Goal: Task Accomplishment & Management: Manage account settings

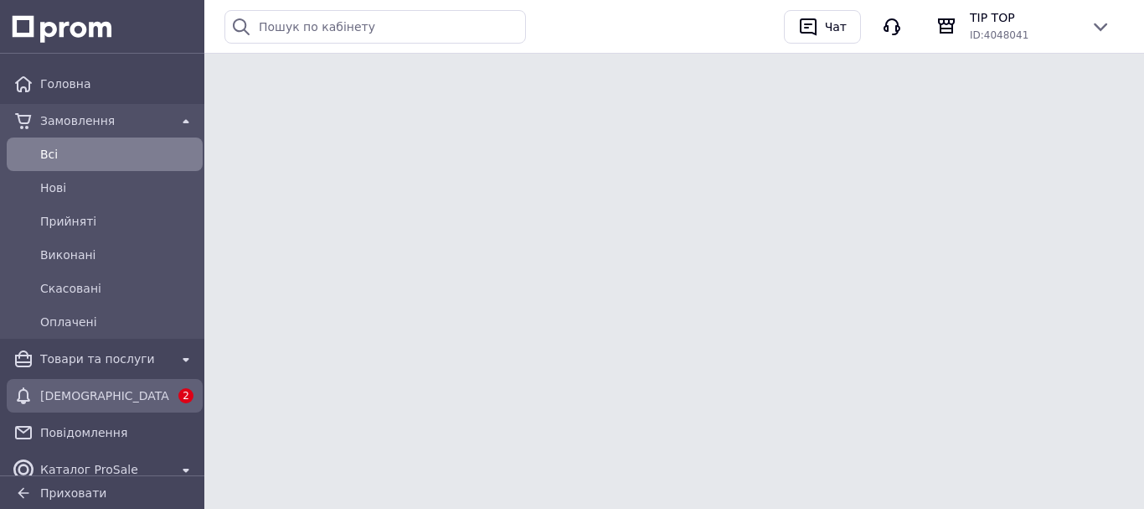
click at [170, 379] on link "[DEMOGRAPHIC_DATA] 2" at bounding box center [104, 396] width 209 height 34
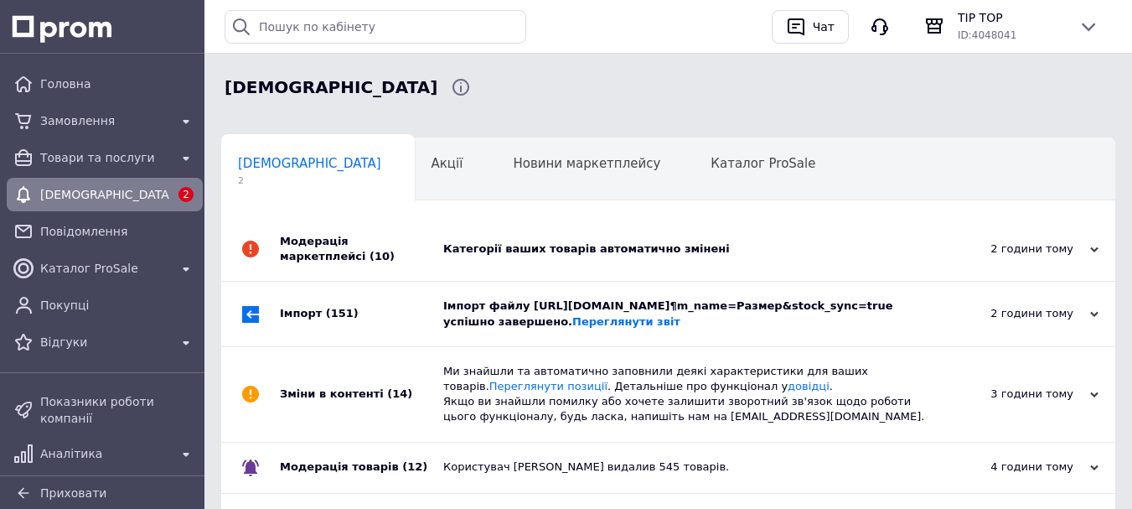
click at [418, 258] on div "Модерація маркетплейсі (10)" at bounding box center [361, 249] width 163 height 64
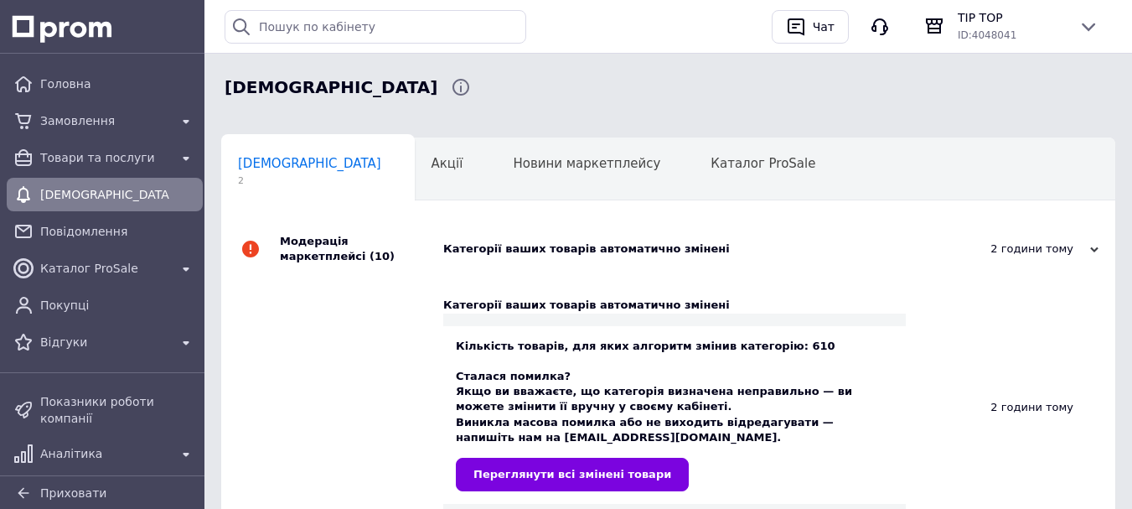
click at [418, 258] on div "Модерація маркетплейсі (10)" at bounding box center [361, 249] width 163 height 64
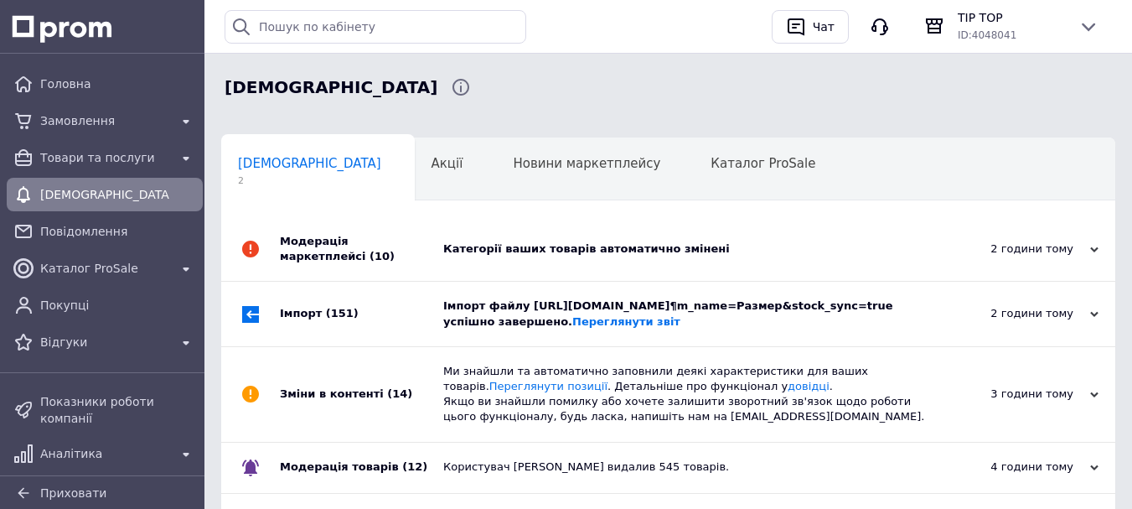
click at [431, 304] on div "Імпорт (151)" at bounding box center [361, 313] width 163 height 64
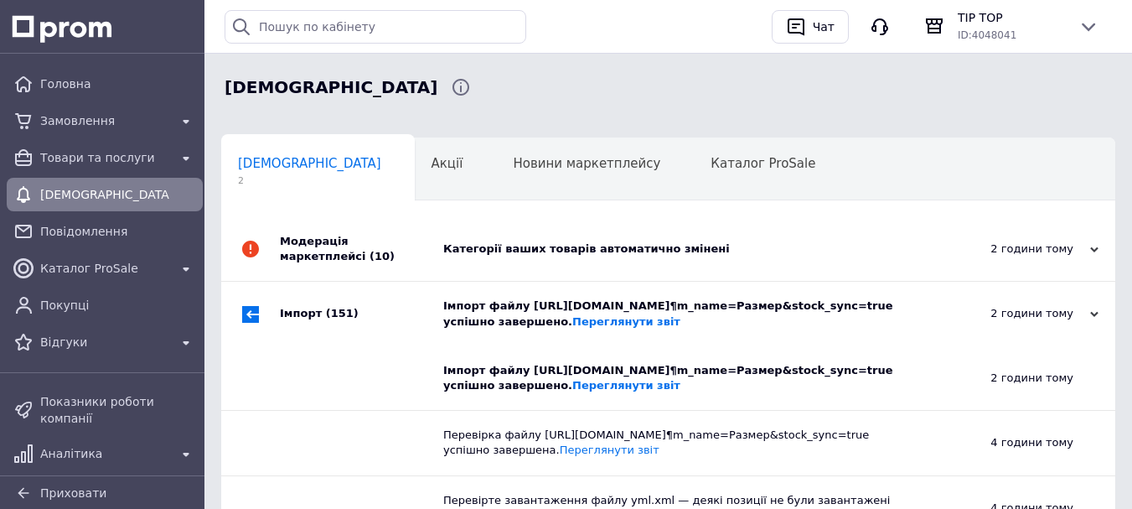
click at [431, 304] on div "Імпорт (151)" at bounding box center [361, 313] width 163 height 64
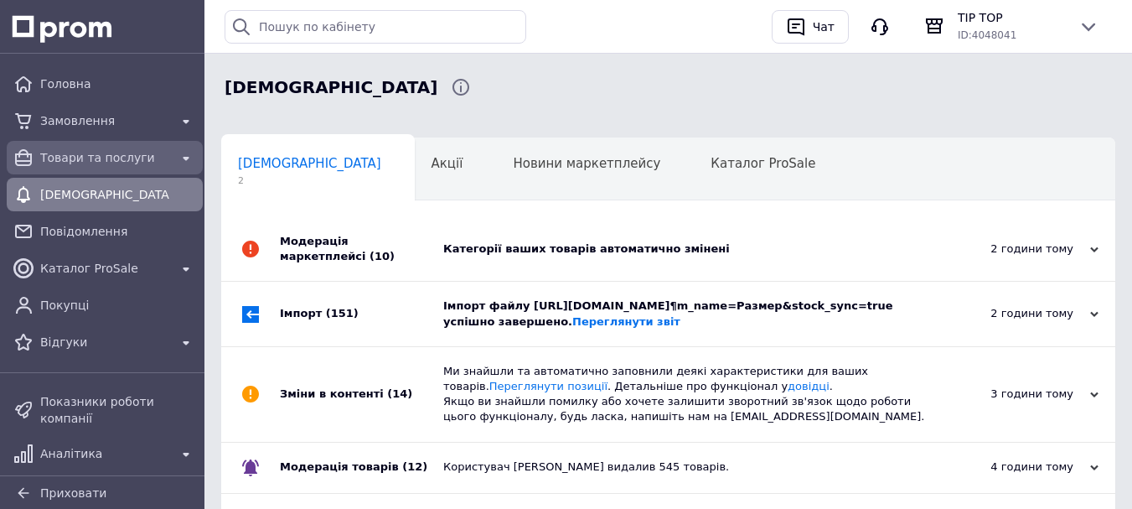
click at [116, 153] on span "Товари та послуги" at bounding box center [104, 157] width 129 height 17
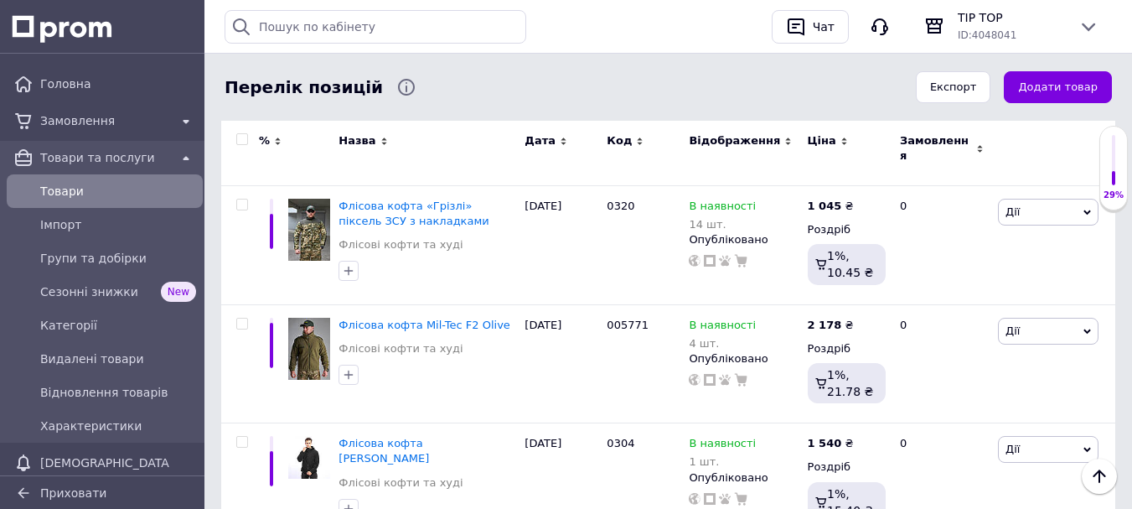
scroll to position [2765, 0]
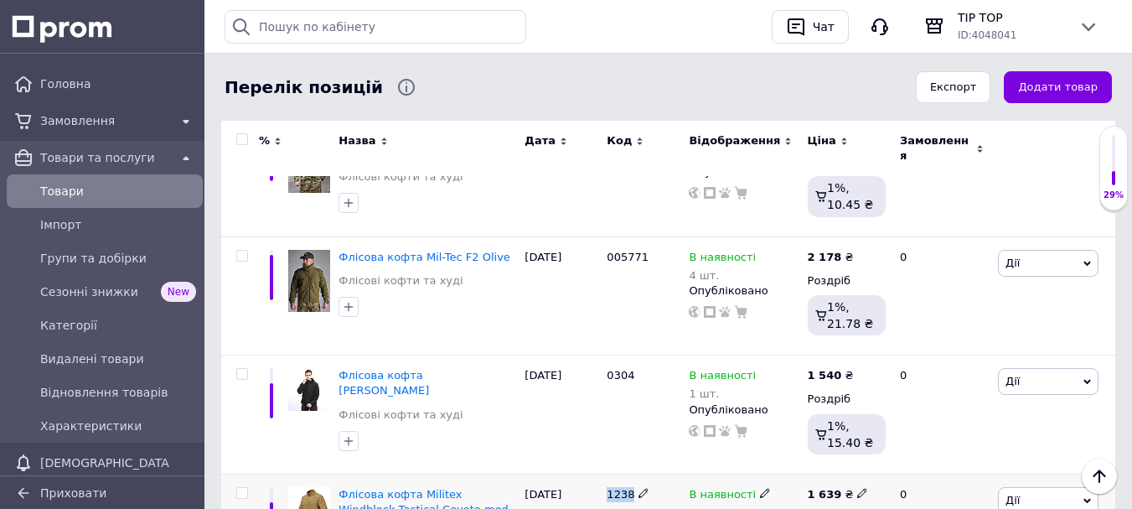
drag, startPoint x: 609, startPoint y: 245, endPoint x: 642, endPoint y: 260, distance: 35.6
copy div "1238"
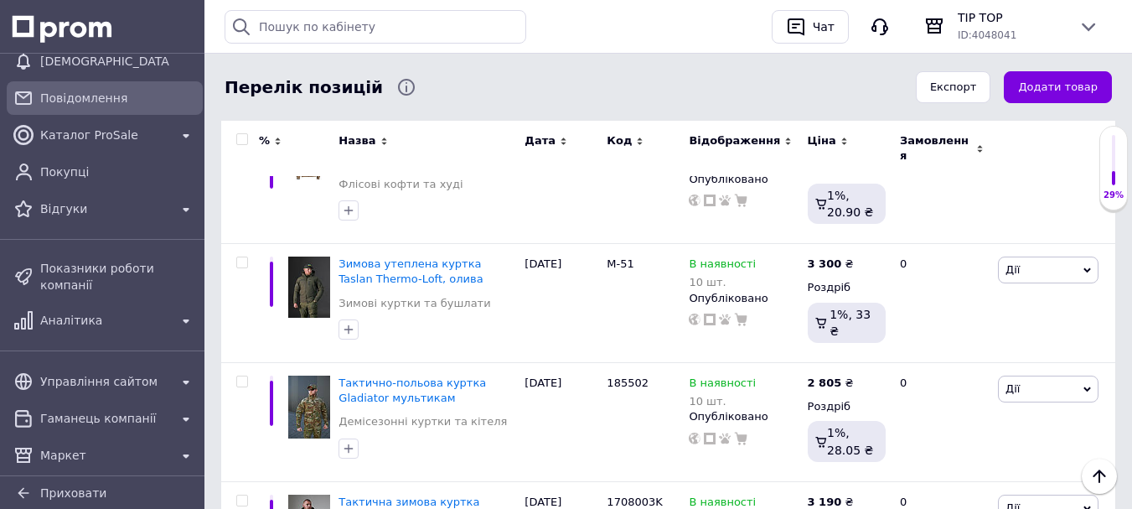
scroll to position [304, 0]
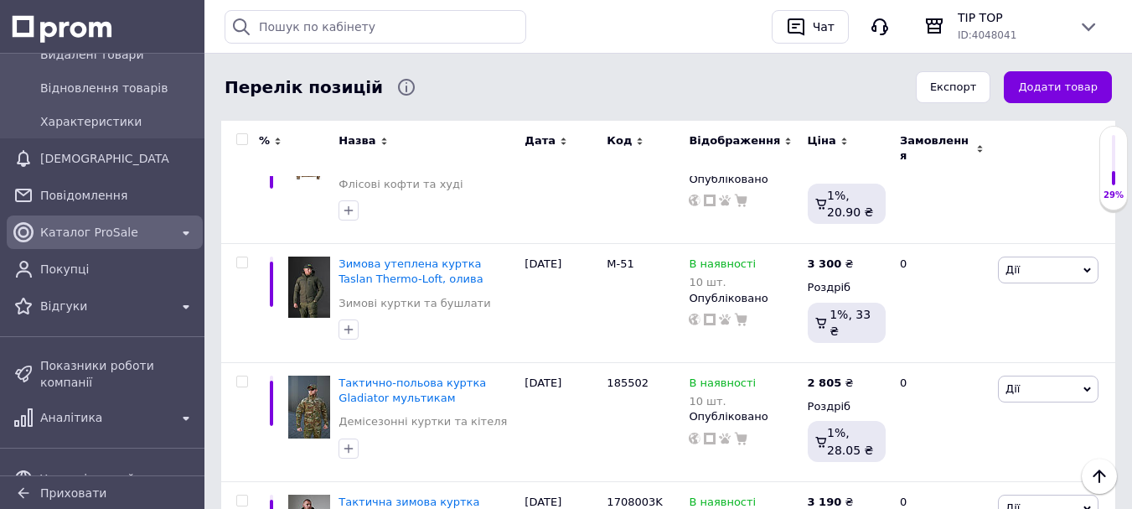
click at [132, 224] on span "Каталог ProSale" at bounding box center [104, 232] width 129 height 17
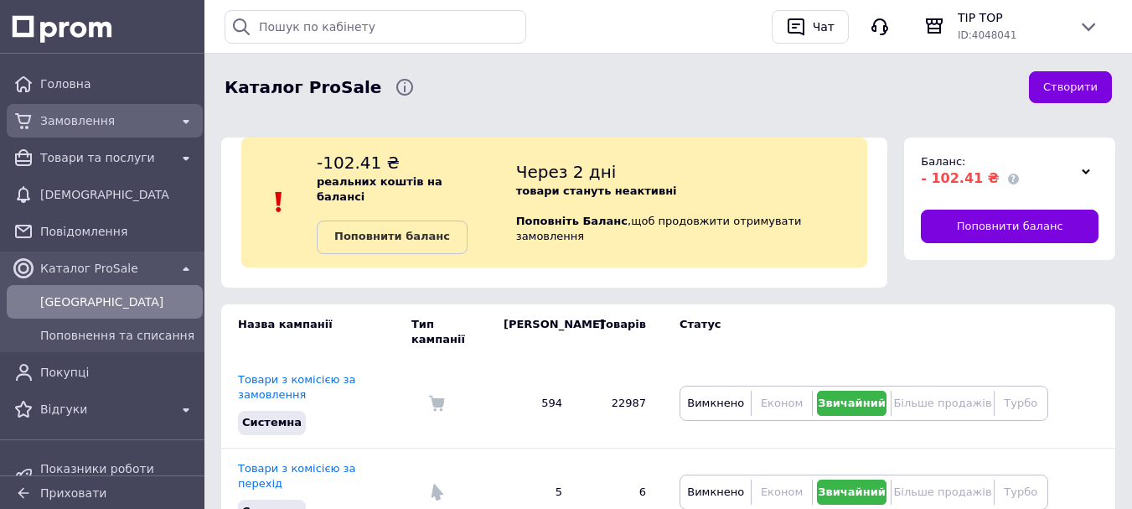
click at [124, 120] on span "Замовлення" at bounding box center [104, 120] width 129 height 17
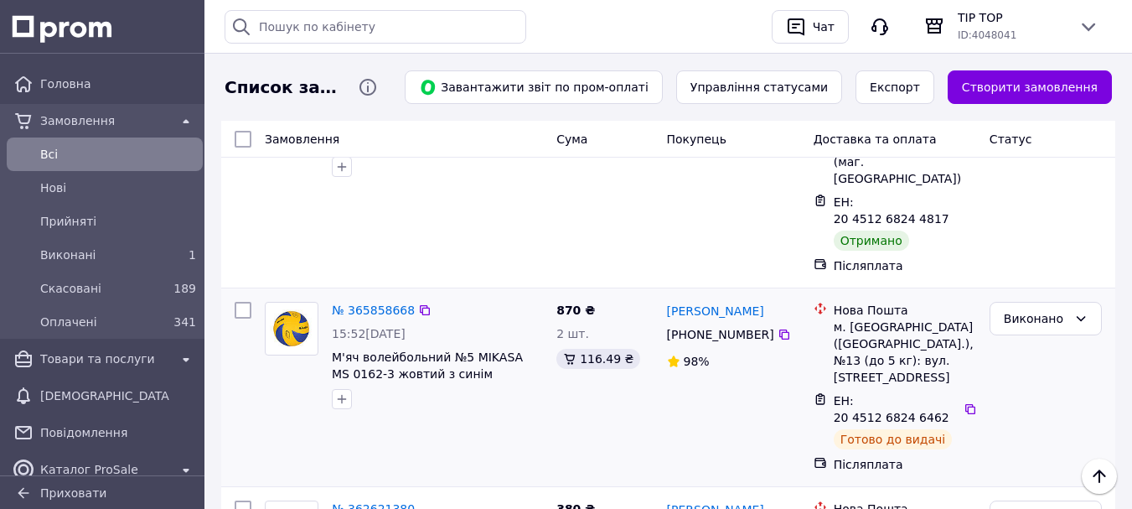
scroll to position [251, 0]
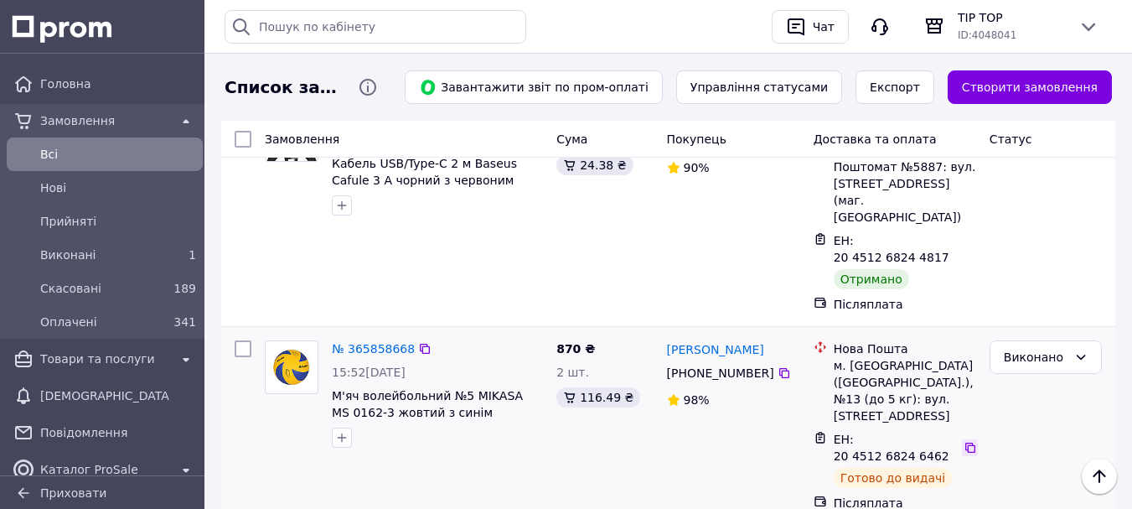
click at [963, 441] on icon at bounding box center [969, 447] width 13 height 13
click at [779, 368] on icon at bounding box center [784, 373] width 10 height 10
click at [962, 439] on div at bounding box center [970, 447] width 16 height 17
click at [964, 441] on icon at bounding box center [969, 447] width 13 height 13
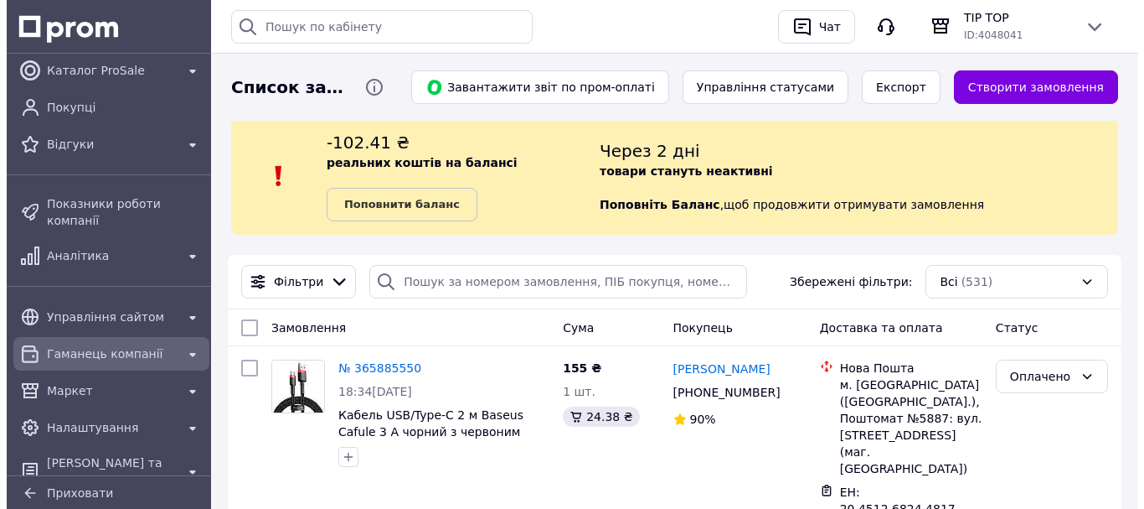
scroll to position [405, 0]
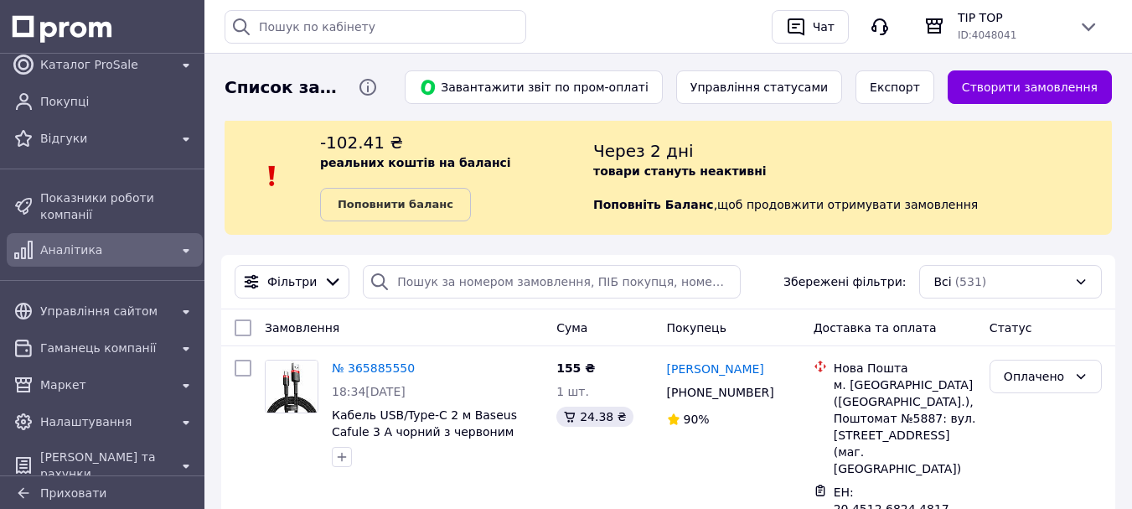
click at [117, 241] on span "Аналітика" at bounding box center [104, 249] width 129 height 17
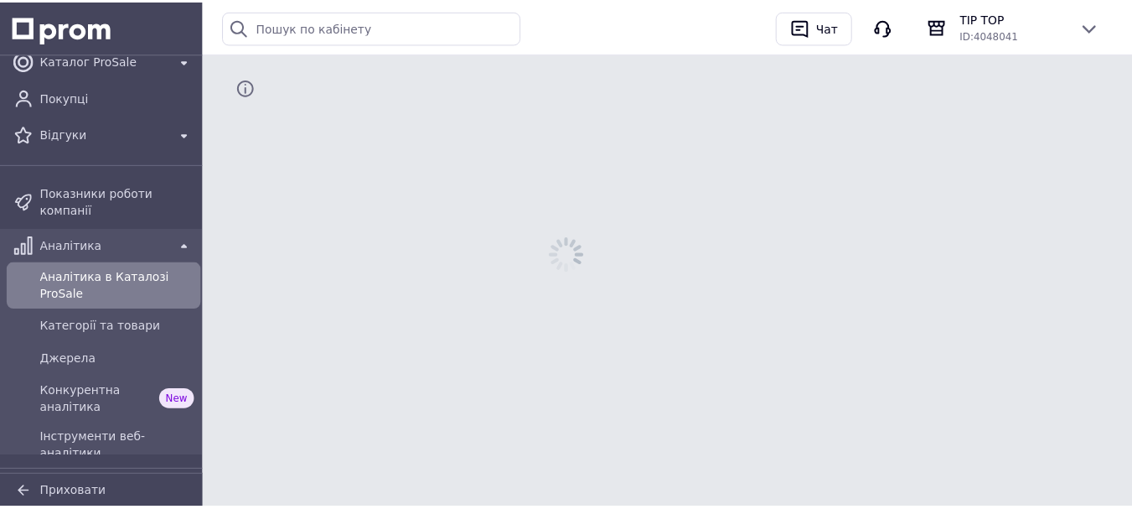
scroll to position [204, 0]
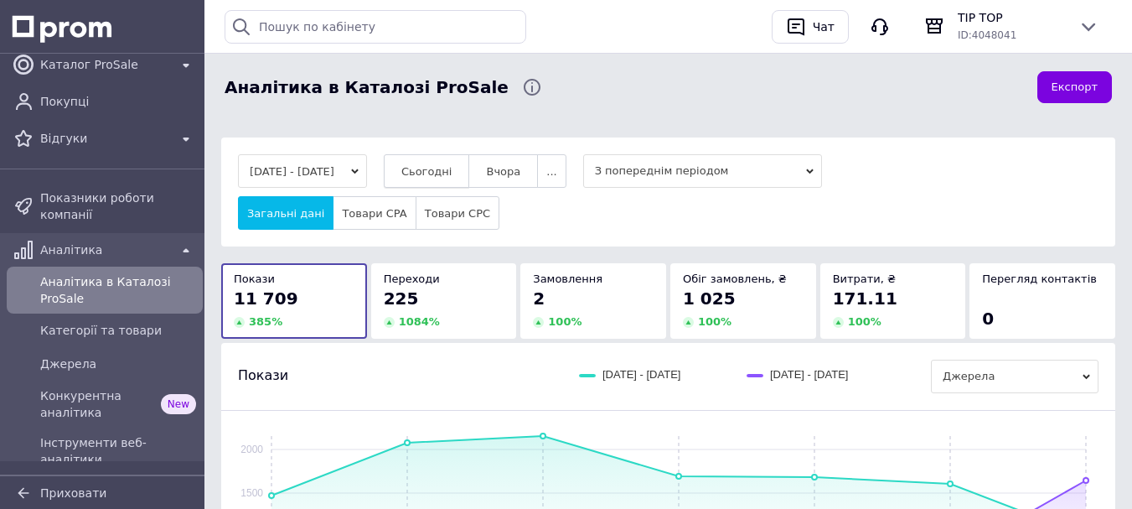
click at [425, 172] on button "Сьогодні" at bounding box center [427, 171] width 86 height 34
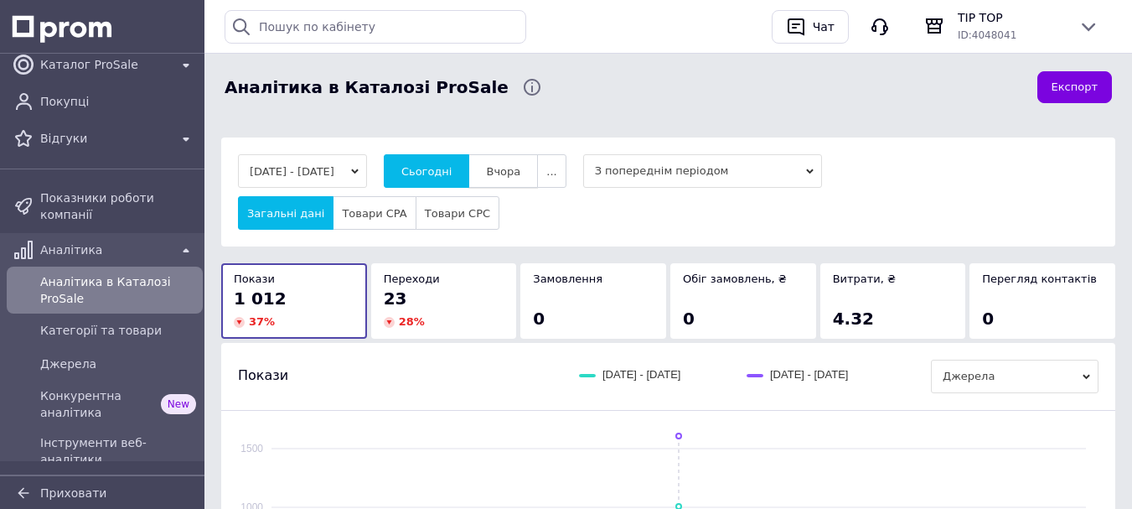
drag, startPoint x: 537, startPoint y: 172, endPoint x: 498, endPoint y: 172, distance: 39.4
click at [520, 173] on span "Вчора" at bounding box center [503, 171] width 34 height 13
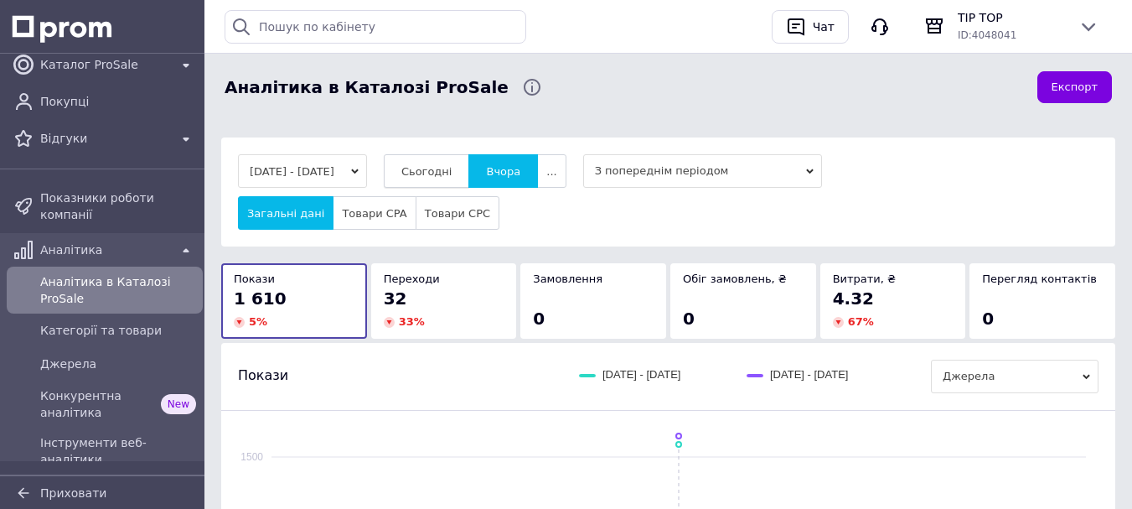
click at [451, 165] on span "Сьогодні" at bounding box center [426, 171] width 51 height 13
